Goal: Ask a question: Seek information or help from site administrators or community

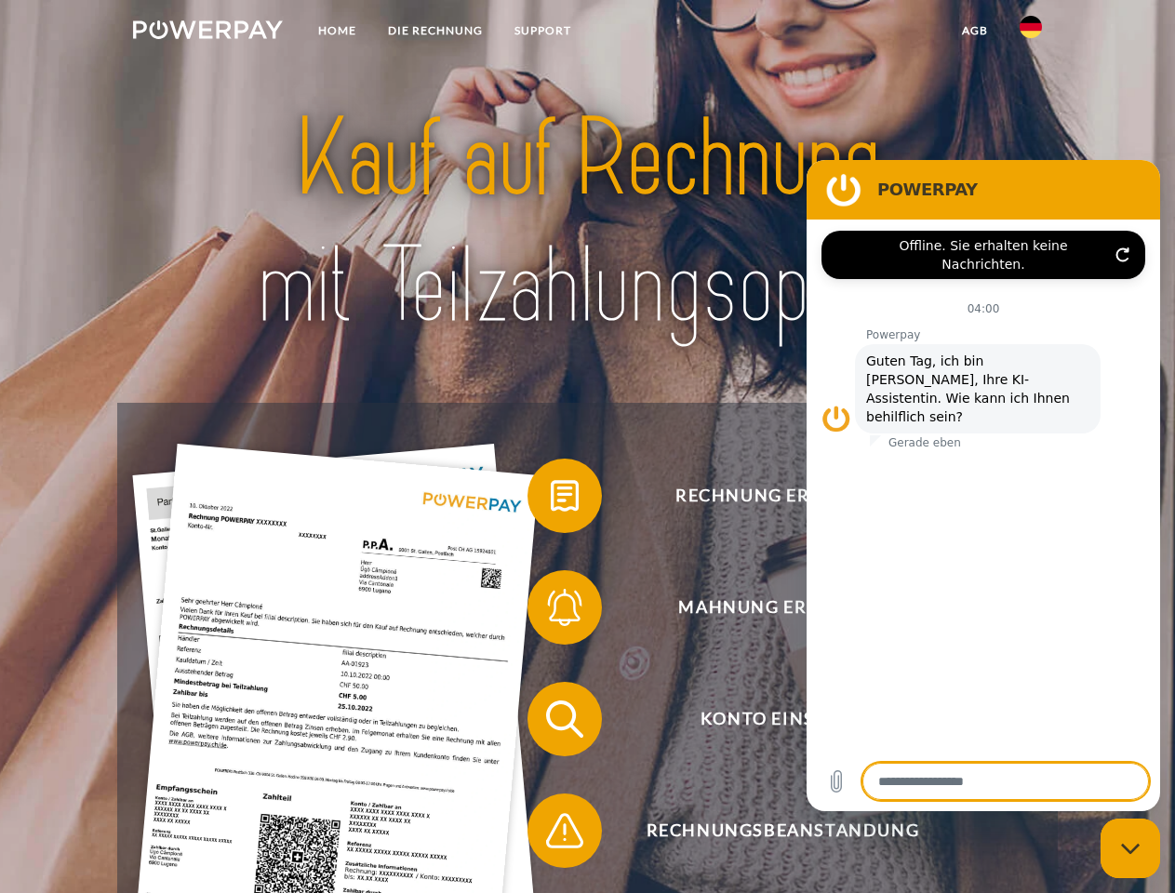
click at [207, 33] on img at bounding box center [208, 29] width 150 height 19
click at [1031, 33] on img at bounding box center [1031, 27] width 22 height 22
click at [974, 31] on link "agb" at bounding box center [975, 30] width 58 height 33
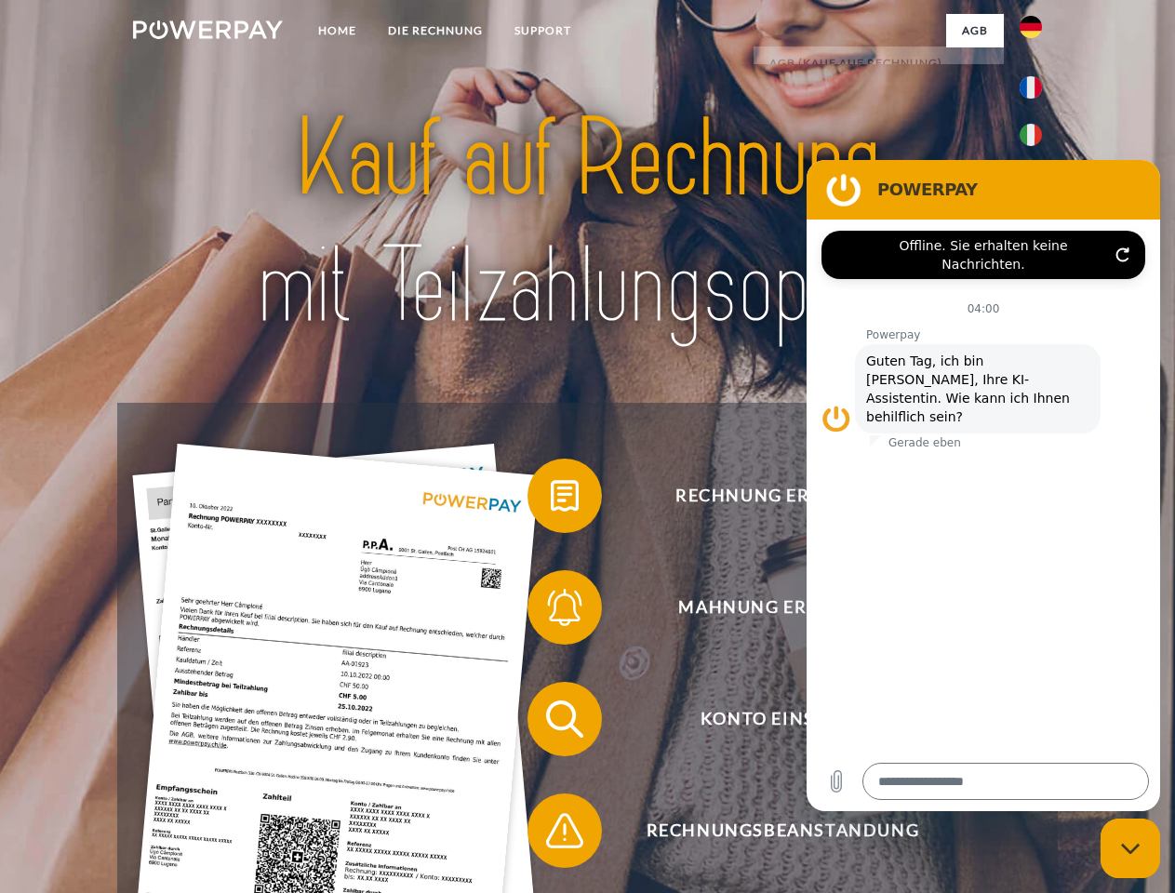
click at [551, 500] on span at bounding box center [536, 495] width 93 height 93
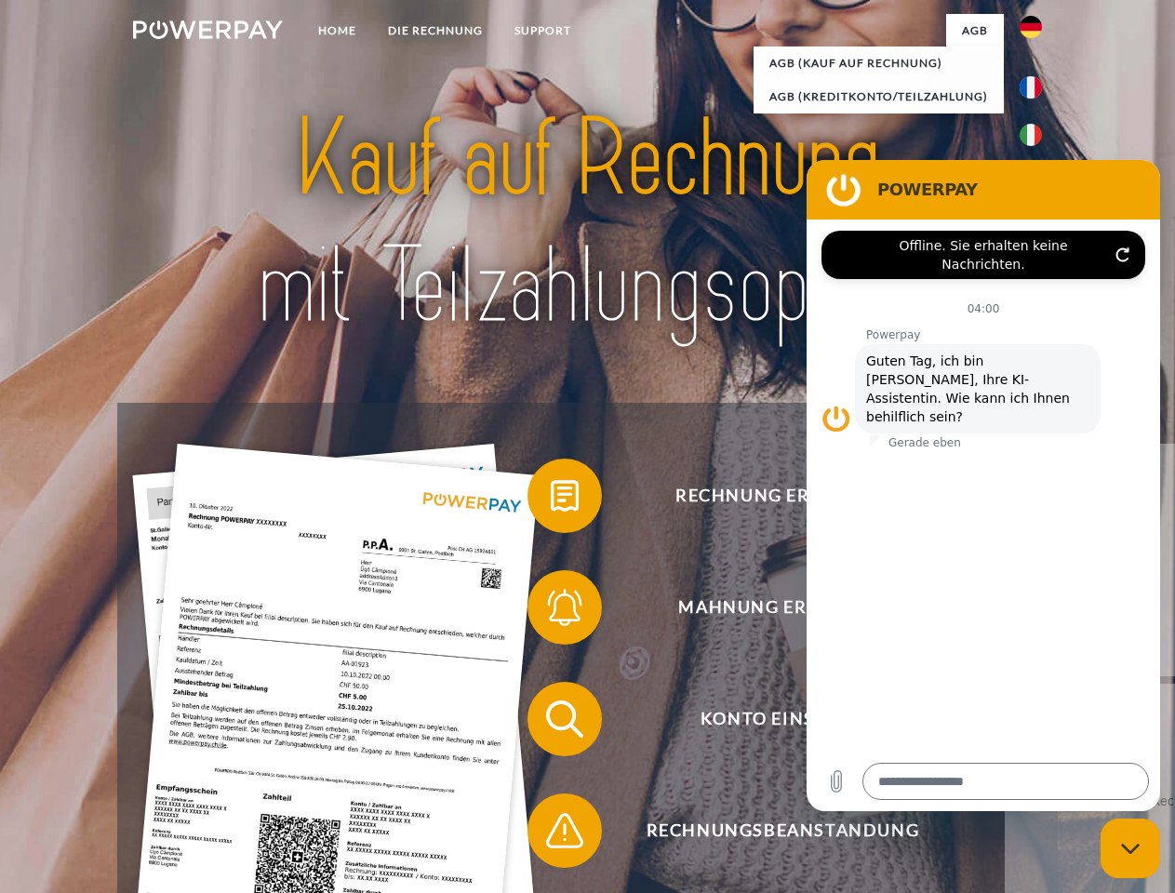
click at [551, 611] on div "Rechnung erhalten? Mahnung erhalten? Konto einsehen" at bounding box center [587, 775] width 940 height 744
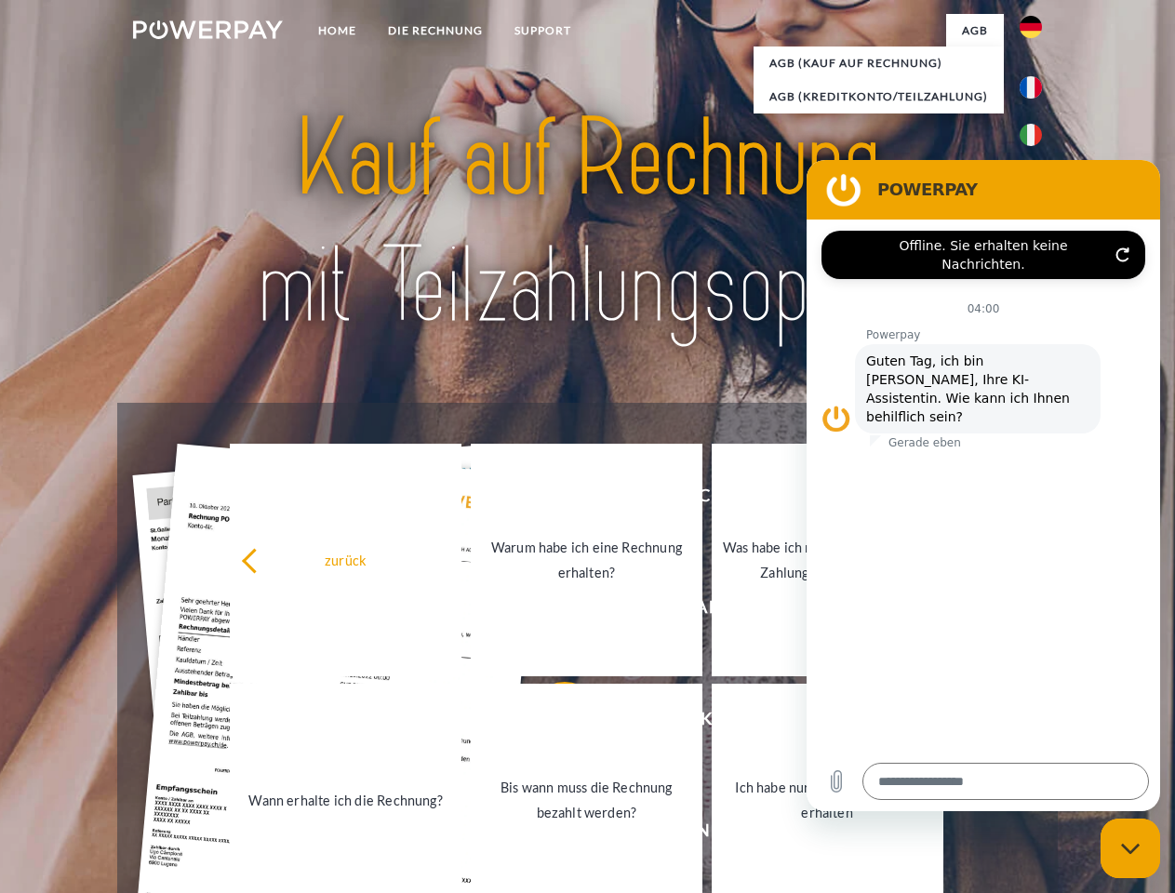
click at [551, 723] on link "Bis wann muss die Rechnung bezahlt werden?" at bounding box center [587, 800] width 232 height 233
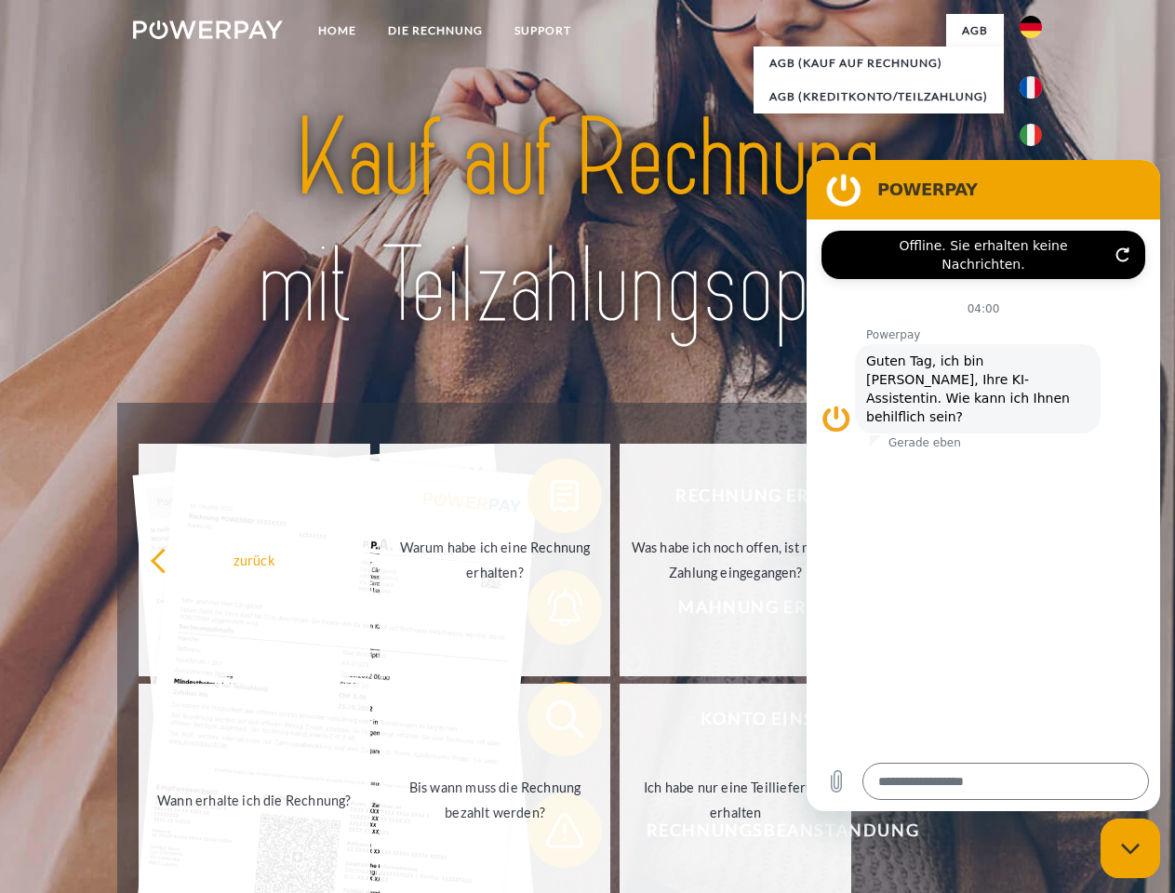
click at [620, 835] on link "Ich habe nur eine Teillieferung erhalten" at bounding box center [736, 800] width 232 height 233
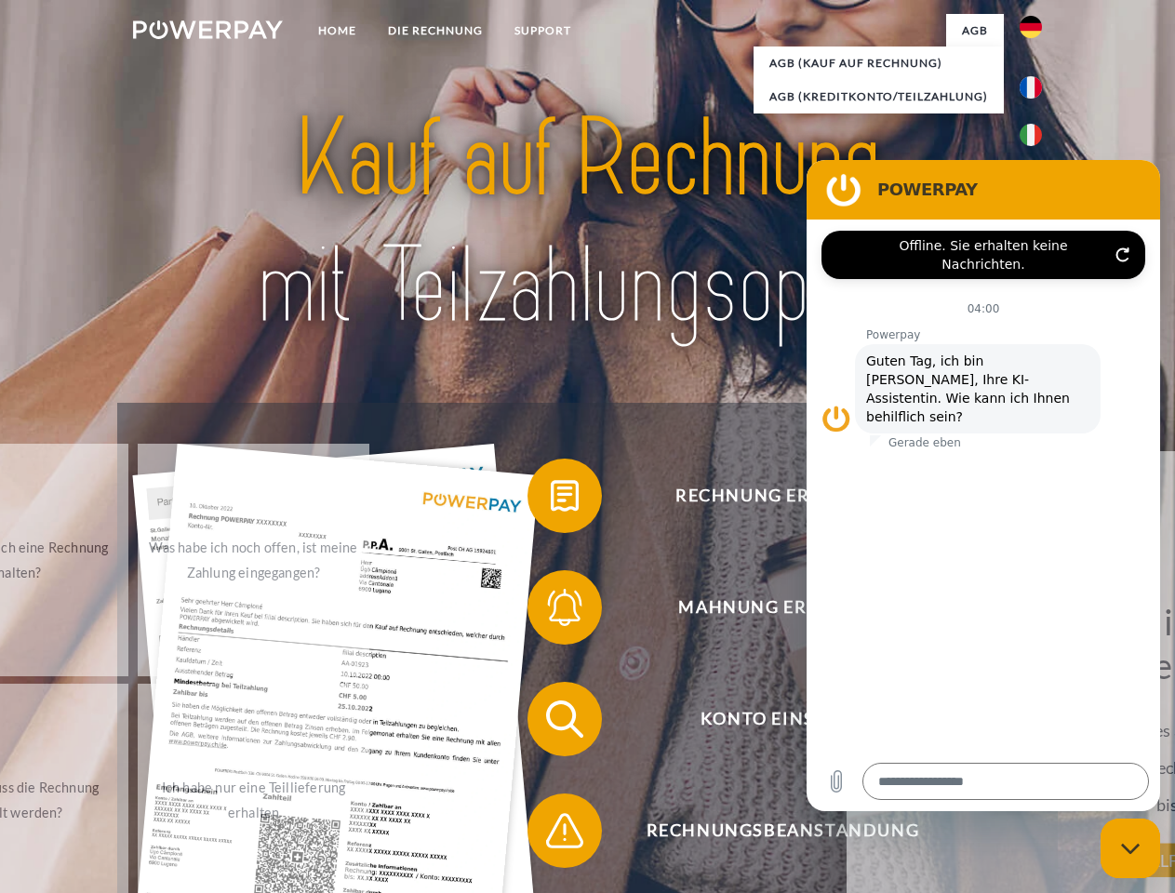
click at [1130, 848] on icon "Messaging-Fenster schließen" at bounding box center [1131, 849] width 20 height 12
type textarea "*"
